Goal: Transaction & Acquisition: Purchase product/service

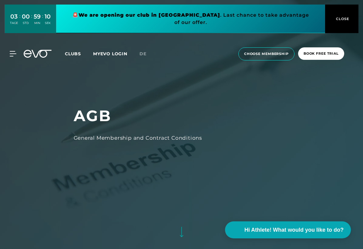
click at [342, 19] on span "CLOSE" at bounding box center [342, 18] width 15 height 5
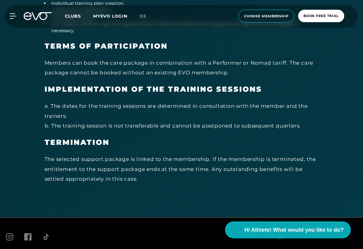
scroll to position [3306, 0]
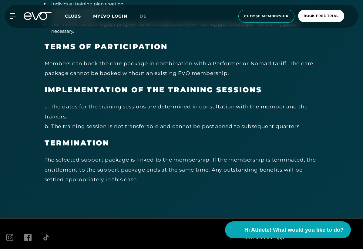
click at [39, 18] on icon at bounding box center [38, 16] width 28 height 8
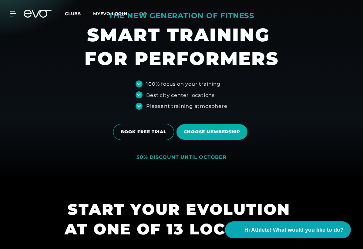
scroll to position [78, 0]
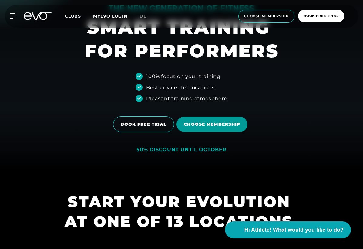
click at [211, 123] on span "Choose membership" at bounding box center [212, 124] width 56 height 6
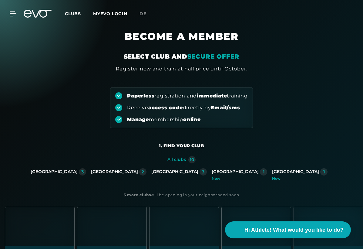
click at [134, 172] on div "[GEOGRAPHIC_DATA]" at bounding box center [114, 171] width 47 height 5
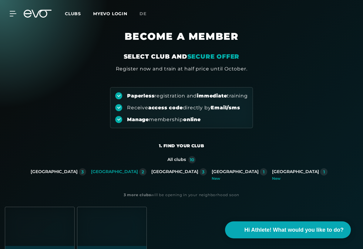
scroll to position [94, 0]
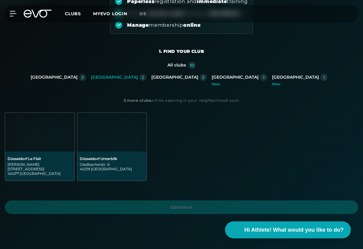
click at [41, 161] on div "[GEOGRAPHIC_DATA] Le Flair [STREET_ADDRESS]" at bounding box center [40, 165] width 64 height 19
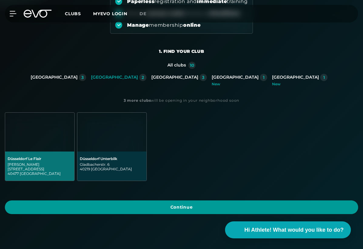
click at [99, 204] on span "Continue" at bounding box center [181, 207] width 339 height 6
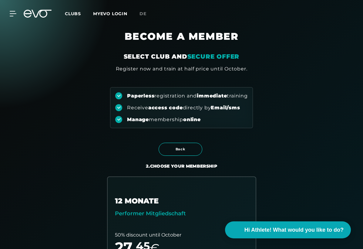
scroll to position [0, 0]
click at [35, 12] on icon at bounding box center [38, 14] width 28 height 8
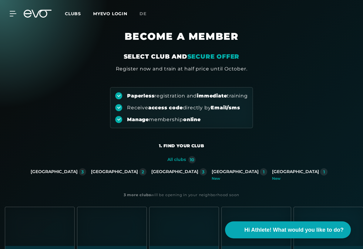
scroll to position [78, 0]
